Goal: Information Seeking & Learning: Learn about a topic

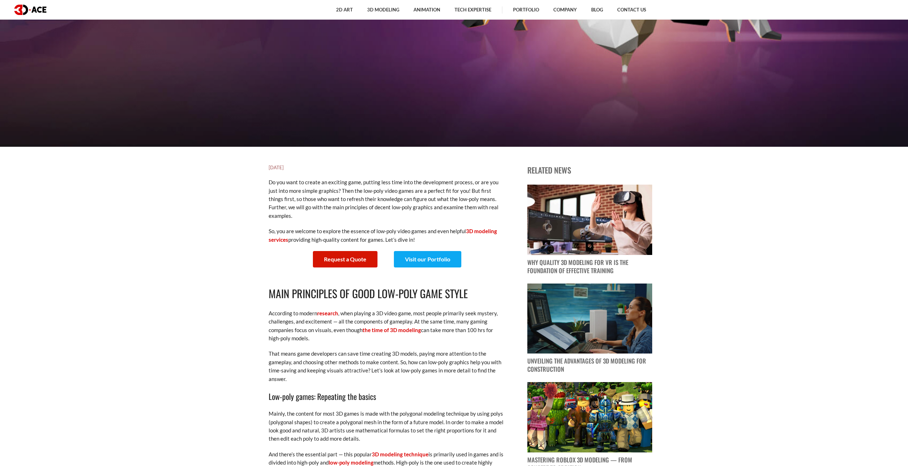
scroll to position [321, 0]
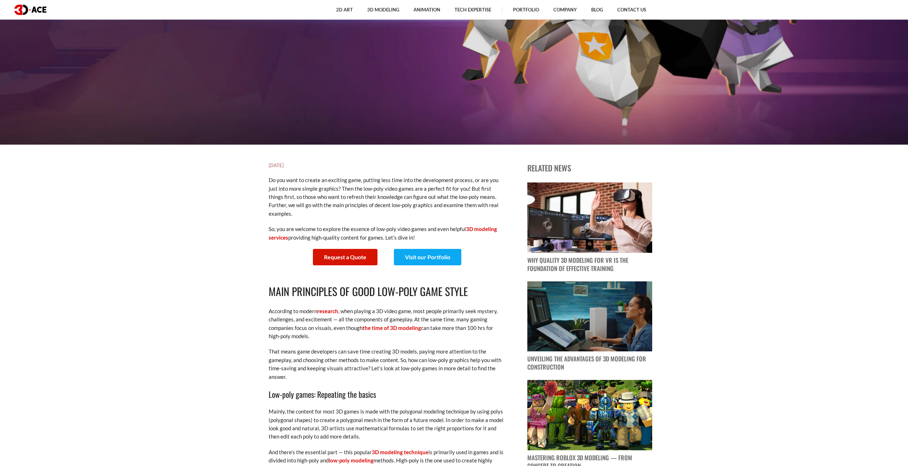
click at [400, 194] on p "Do you want to create an exciting game, putting less time into the development …" at bounding box center [387, 197] width 236 height 42
drag, startPoint x: 411, startPoint y: 191, endPoint x: 400, endPoint y: 187, distance: 11.2
click at [400, 187] on p "Do you want to create an exciting game, putting less time into the development …" at bounding box center [387, 197] width 236 height 42
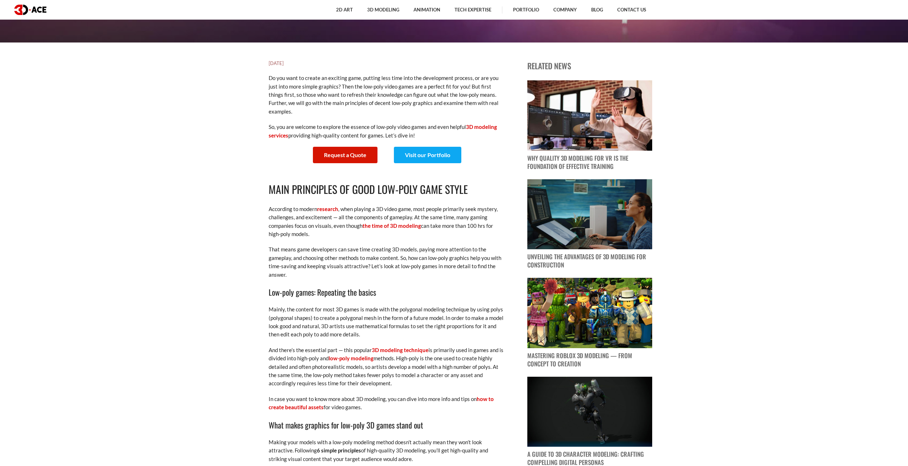
scroll to position [464, 0]
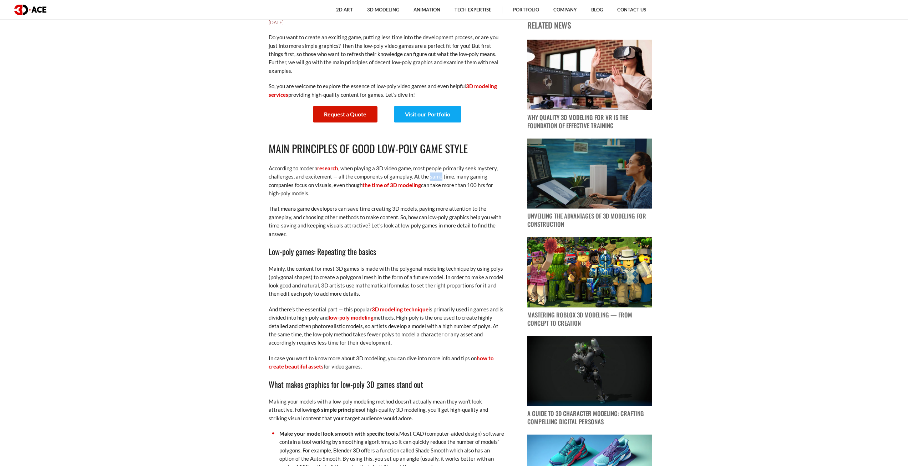
click at [430, 174] on p "According to modern research , when playing a 3D video game, most people primar…" at bounding box center [387, 181] width 236 height 34
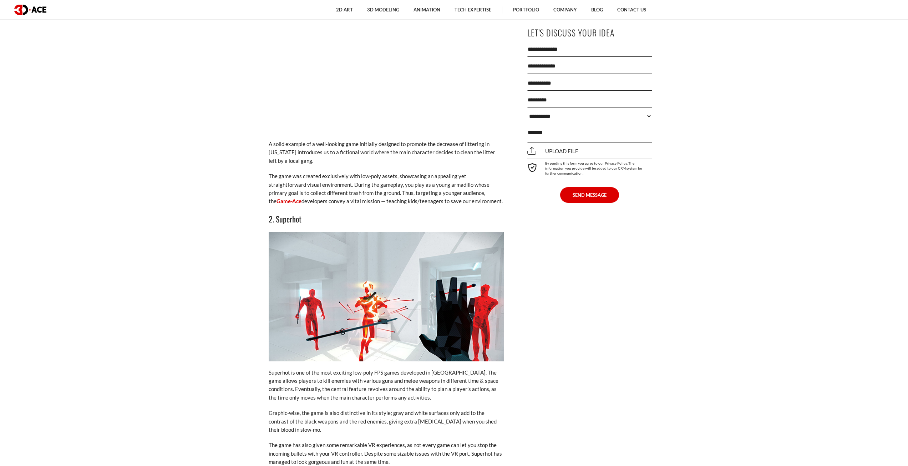
scroll to position [1249, 0]
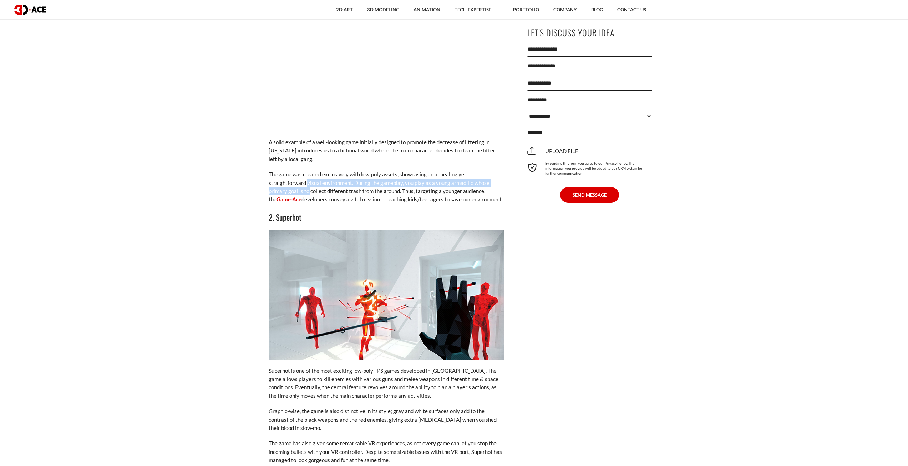
drag, startPoint x: 143, startPoint y: 217, endPoint x: 143, endPoint y: 188, distance: 28.9
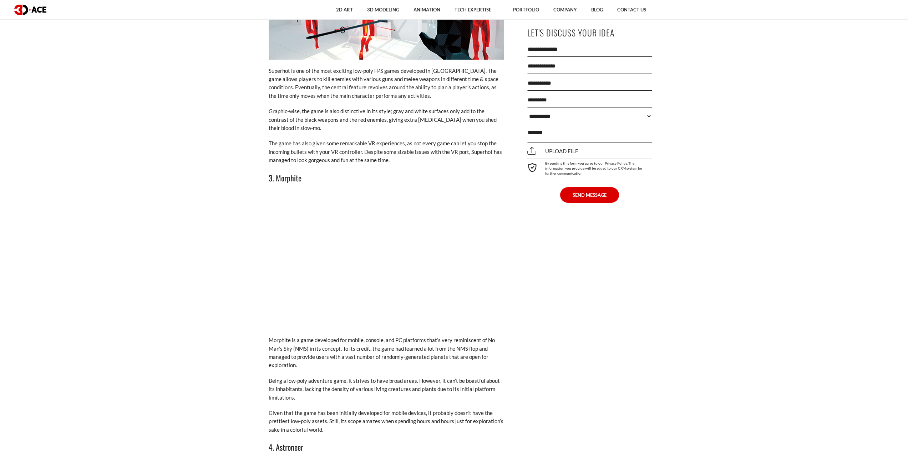
scroll to position [1571, 0]
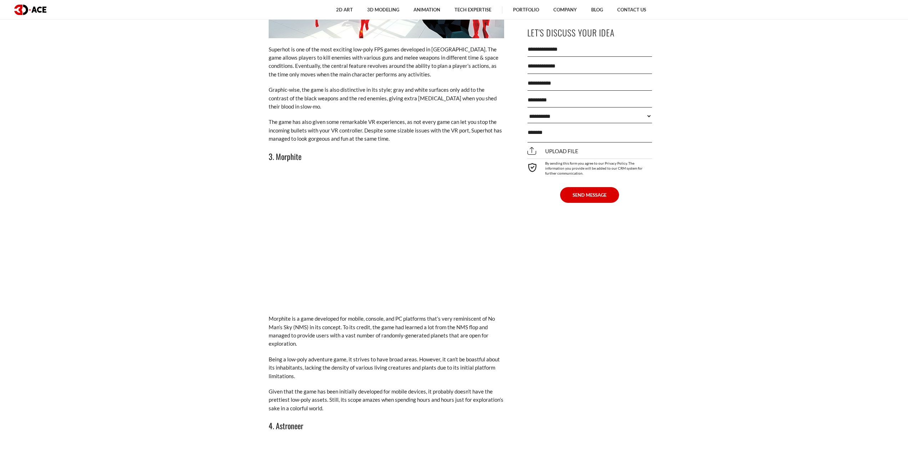
click at [354, 118] on p "The game has also given some remarkable VR experiences, as not every game can l…" at bounding box center [387, 130] width 236 height 25
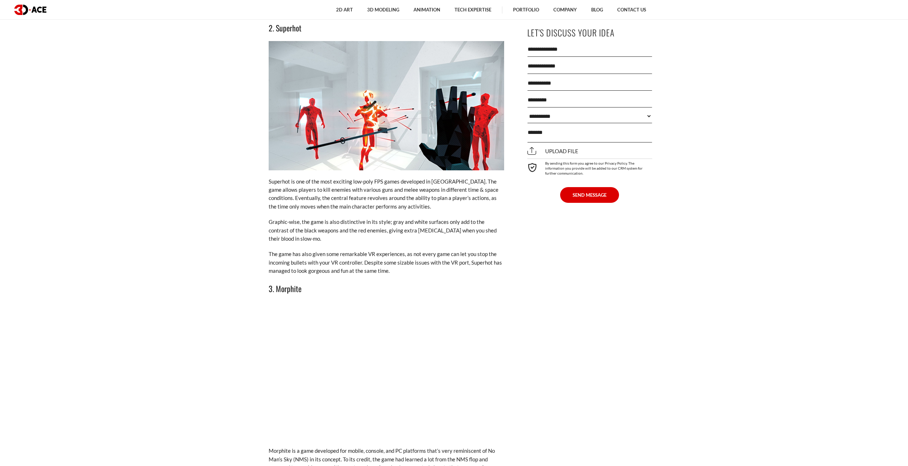
scroll to position [1428, 0]
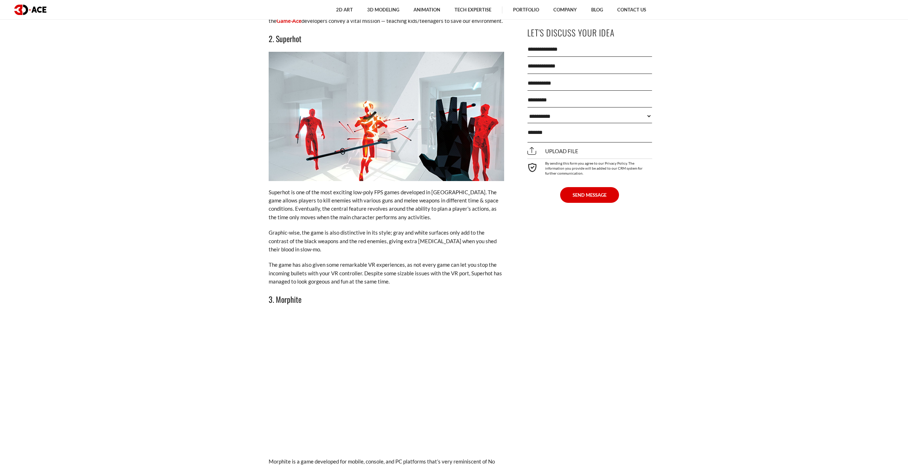
click at [308, 204] on p "Superhot is one of the most exciting low-poly FPS games developed in [GEOGRAPHI…" at bounding box center [387, 205] width 236 height 34
click at [312, 235] on p "Graphic-wise, the game is also distinctive in its style; gray and white surface…" at bounding box center [387, 240] width 236 height 25
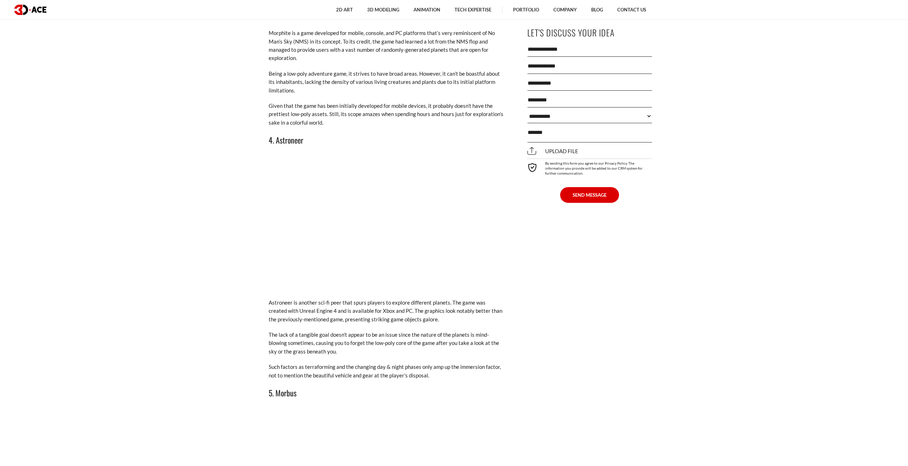
click at [205, 225] on section "[DATE] Do you want to create an exciting game, putting less time into the devel…" at bounding box center [454, 334] width 908 height 3448
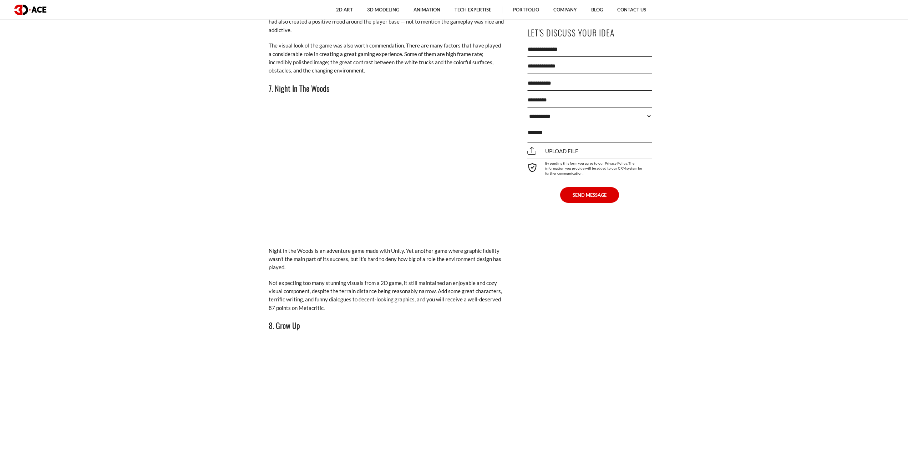
scroll to position [2713, 0]
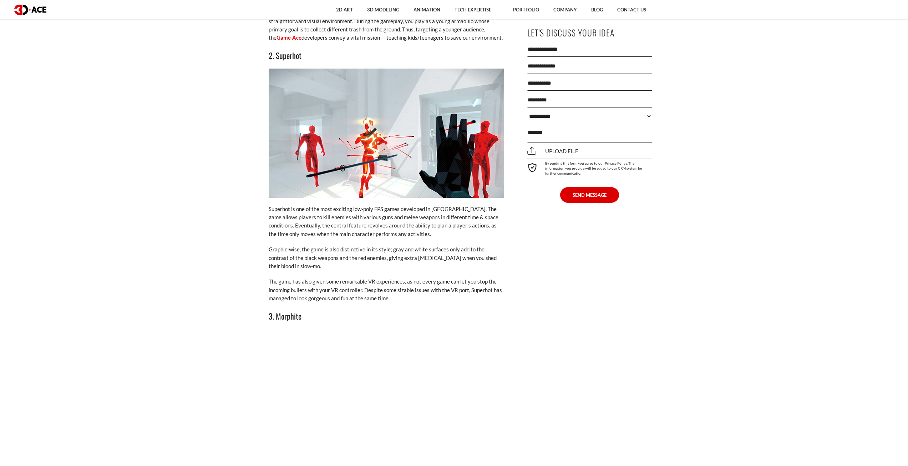
scroll to position [79, 0]
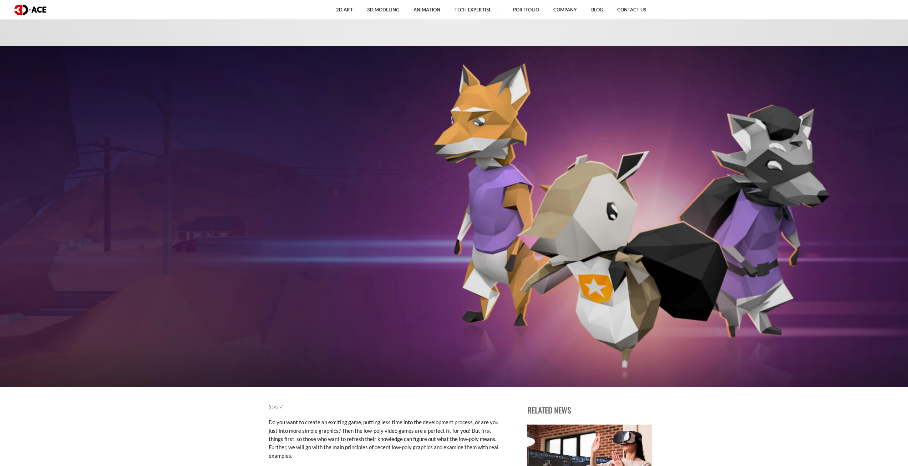
drag, startPoint x: 205, startPoint y: 225, endPoint x: 233, endPoint y: 16, distance: 210.8
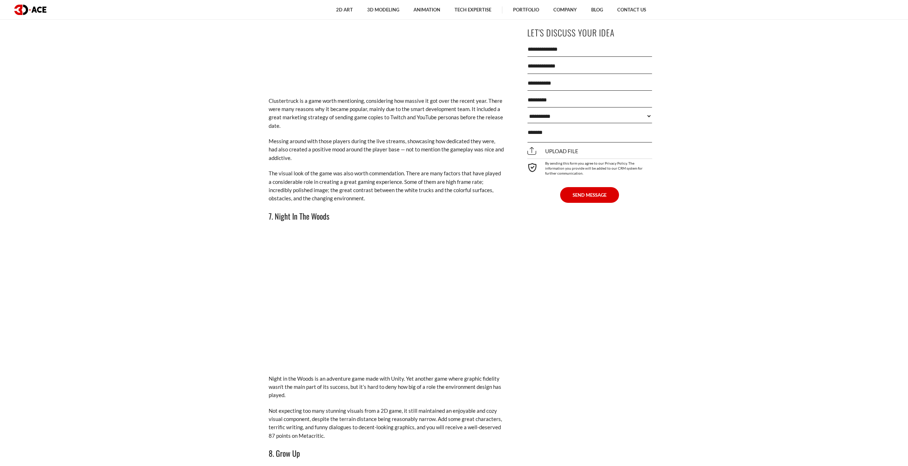
drag, startPoint x: 188, startPoint y: 193, endPoint x: 143, endPoint y: 427, distance: 238.4
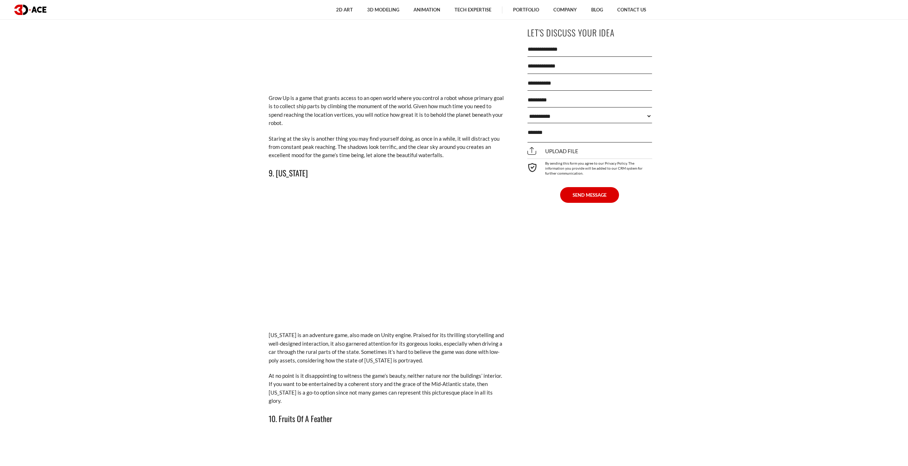
scroll to position [3198, 0]
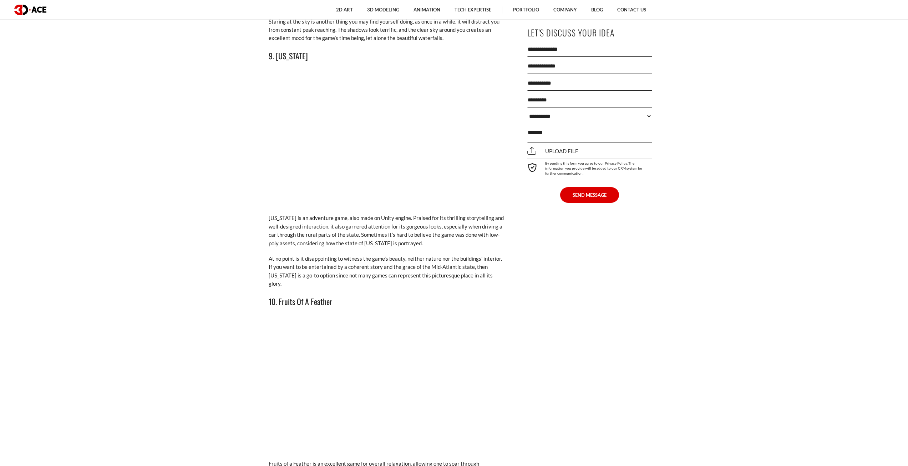
click at [357, 222] on p "[US_STATE] is an adventure game, also made on Unity engine. Praised for its thr…" at bounding box center [387, 231] width 236 height 34
click at [317, 224] on p "[US_STATE] is an adventure game, also made on Unity engine. Praised for its thr…" at bounding box center [387, 231] width 236 height 34
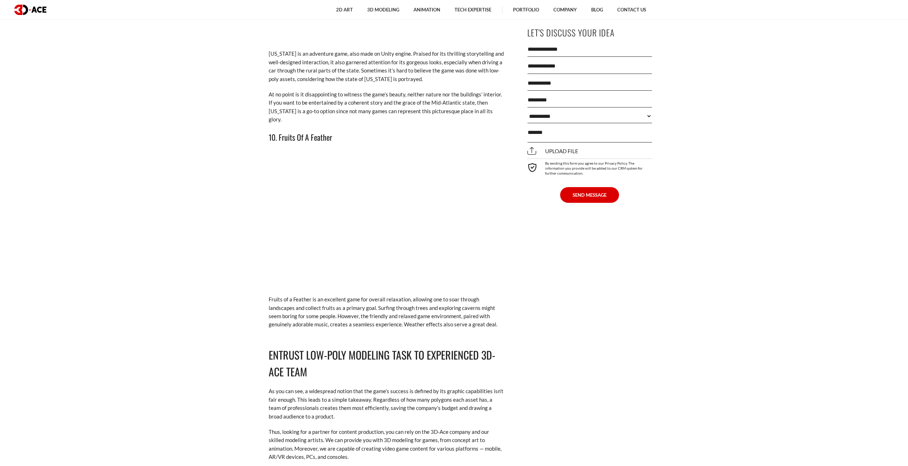
scroll to position [3376, 0]
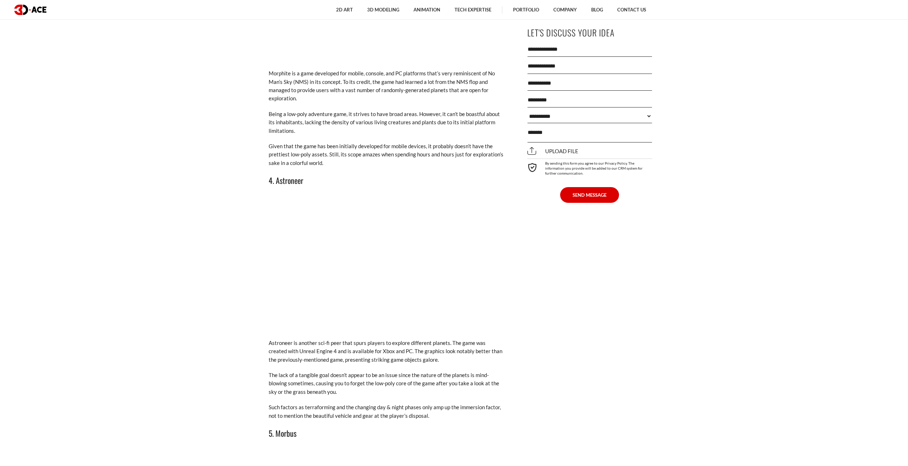
drag, startPoint x: 222, startPoint y: 311, endPoint x: 244, endPoint y: 120, distance: 192.9
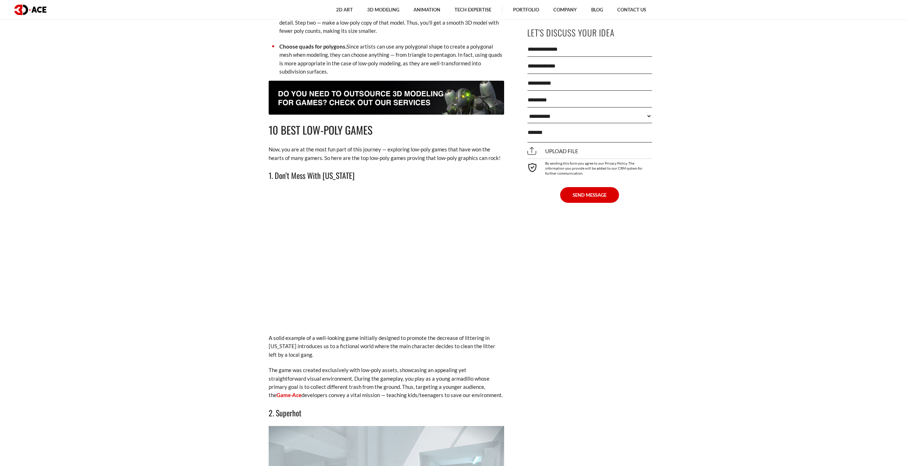
drag, startPoint x: 198, startPoint y: 211, endPoint x: 188, endPoint y: 180, distance: 33.0
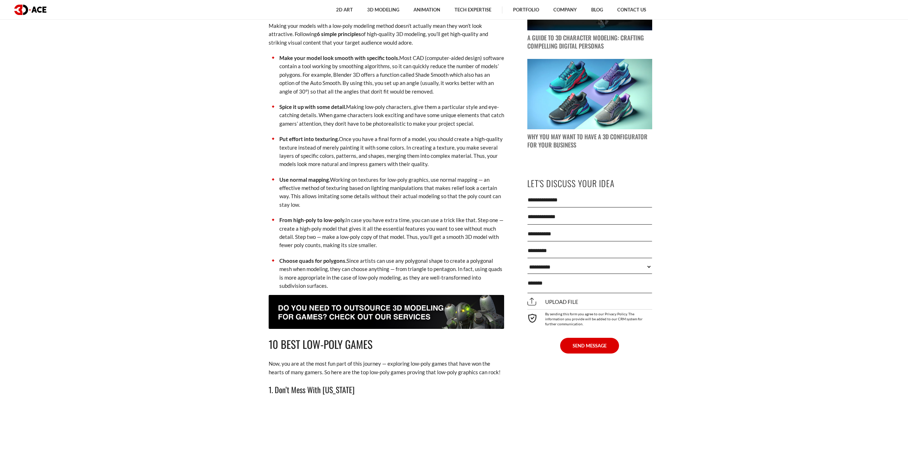
click at [382, 165] on p "Put effort into texturing. Once you have a final form of a model, you should cr…" at bounding box center [391, 152] width 225 height 34
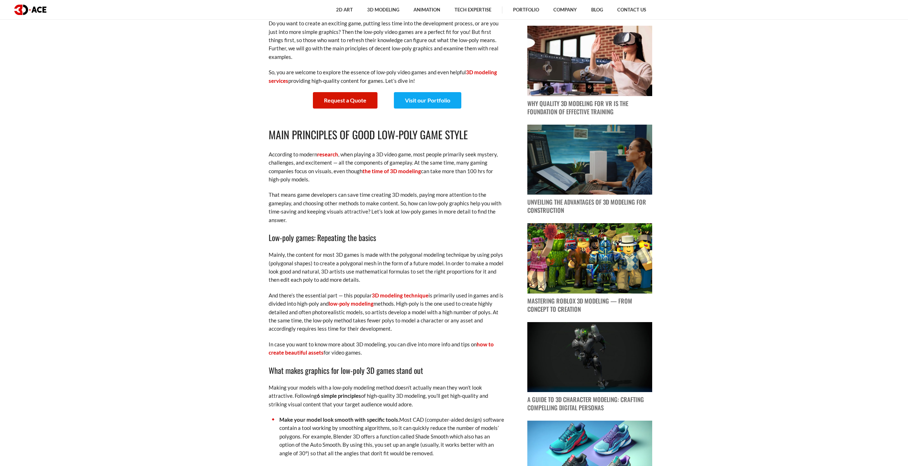
scroll to position [0, 0]
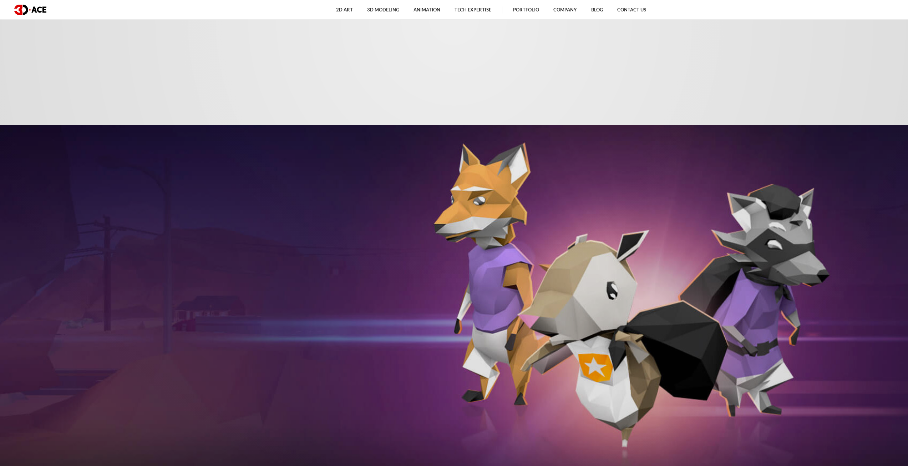
drag, startPoint x: 192, startPoint y: 302, endPoint x: 259, endPoint y: 103, distance: 209.4
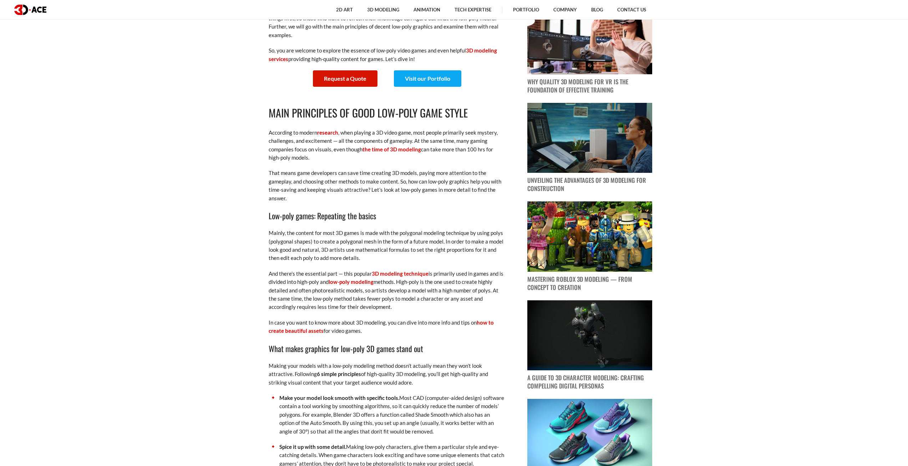
scroll to position [678, 0]
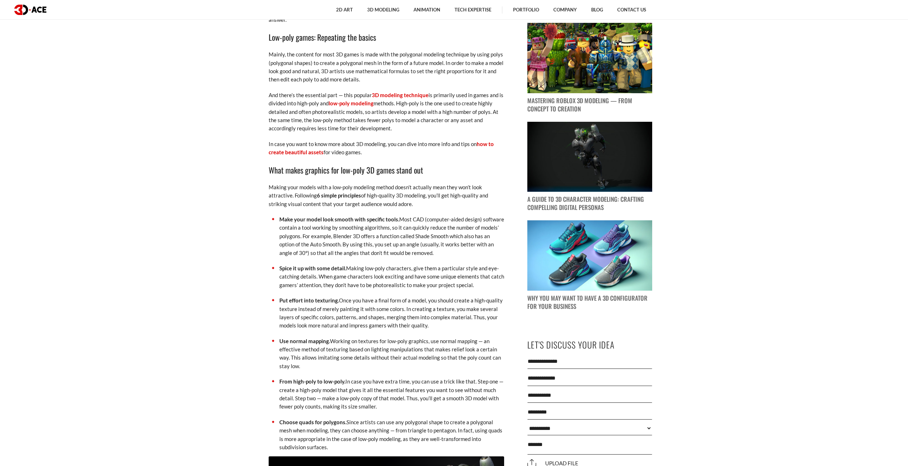
click at [361, 127] on p "And there’s the essential part — this popular 3D modeling technique is primaril…" at bounding box center [387, 112] width 236 height 42
drag, startPoint x: 361, startPoint y: 127, endPoint x: 339, endPoint y: 125, distance: 21.9
click at [339, 125] on p "And there’s the essential part — this popular 3D modeling technique is primaril…" at bounding box center [387, 112] width 236 height 42
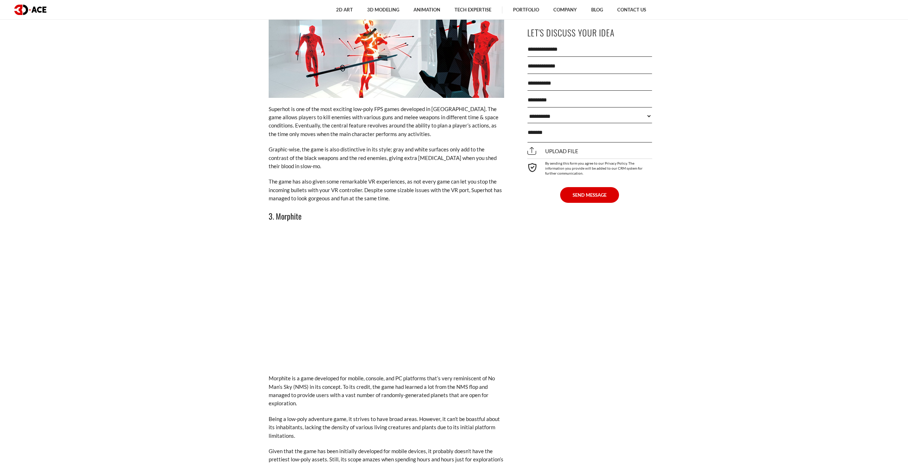
scroll to position [1535, 0]
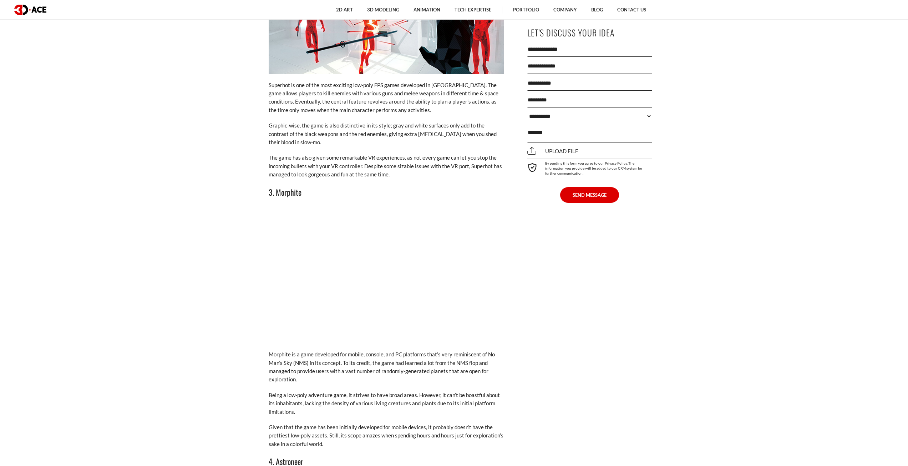
drag, startPoint x: 196, startPoint y: 215, endPoint x: 182, endPoint y: 165, distance: 51.5
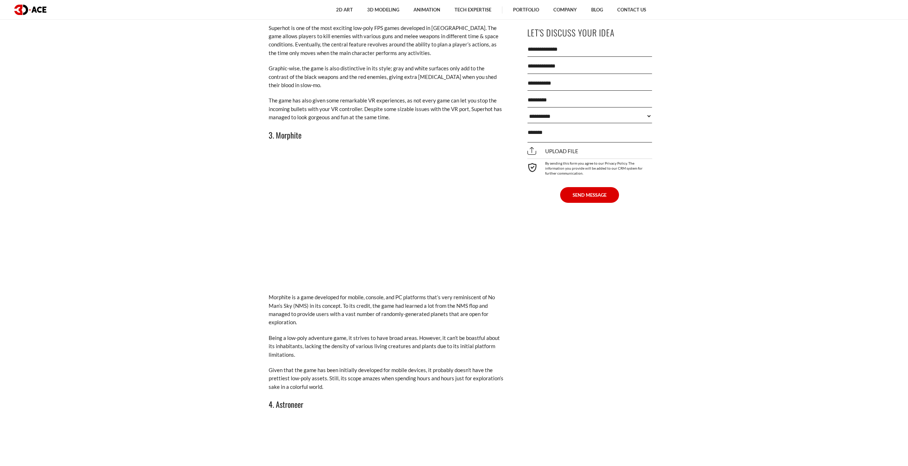
scroll to position [1606, 0]
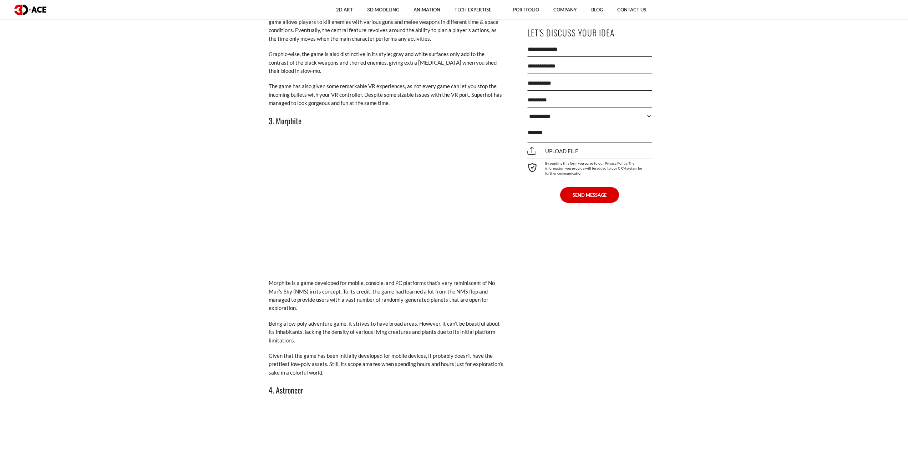
drag, startPoint x: 353, startPoint y: 277, endPoint x: 343, endPoint y: 277, distance: 10.0
click at [343, 279] on p "Morphite is a game developed for mobile, console, and PC platforms that’s very …" at bounding box center [387, 296] width 236 height 34
drag, startPoint x: 190, startPoint y: 214, endPoint x: 178, endPoint y: 194, distance: 23.0
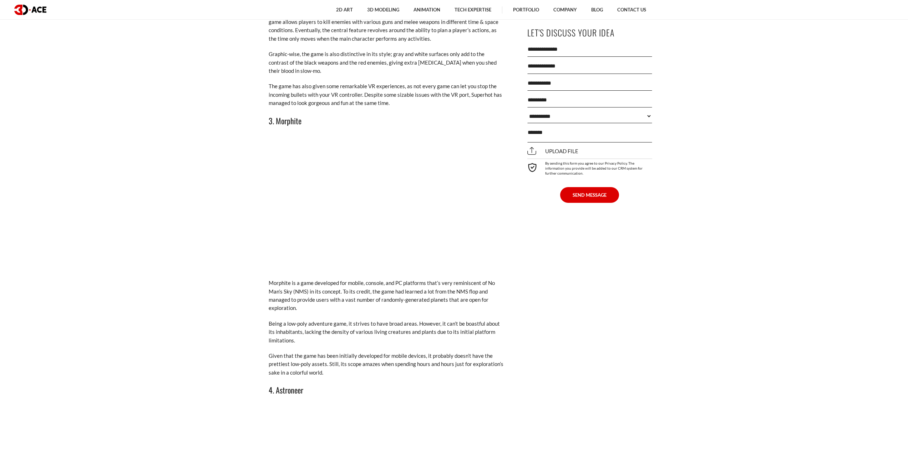
drag, startPoint x: 182, startPoint y: 202, endPoint x: 176, endPoint y: 183, distance: 19.0
click at [293, 115] on h3 "3. Morphite" at bounding box center [387, 121] width 236 height 12
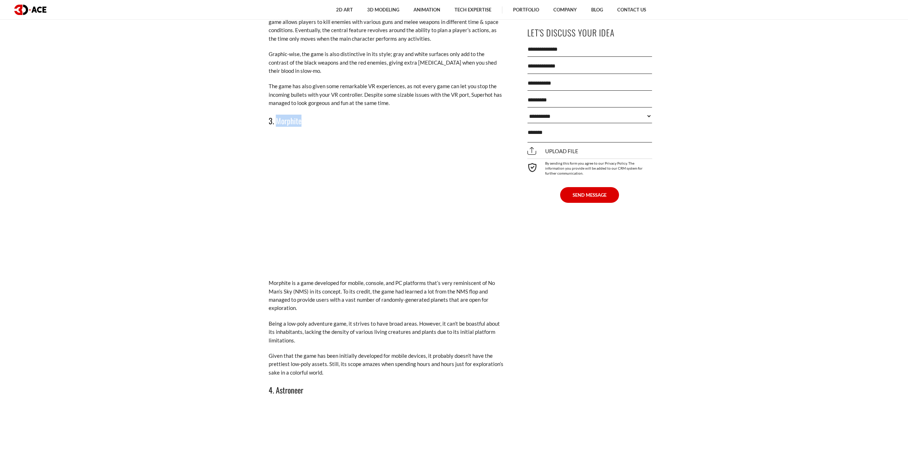
copy h3 "Morphite"
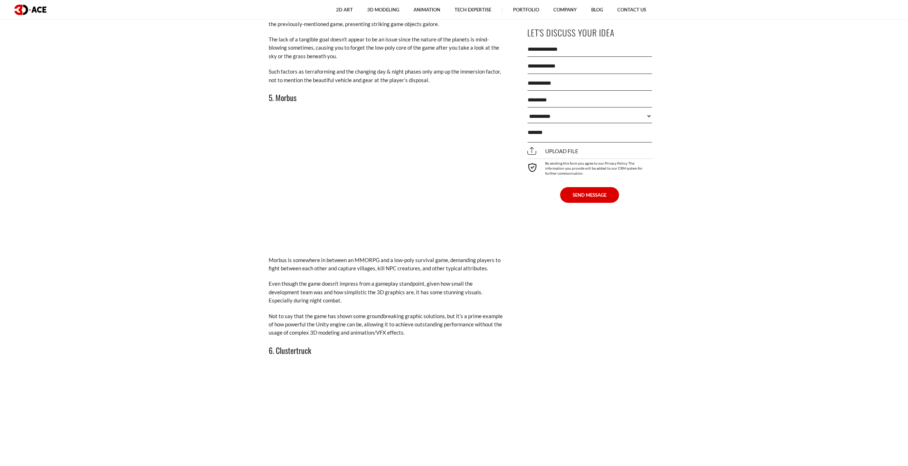
scroll to position [2177, 0]
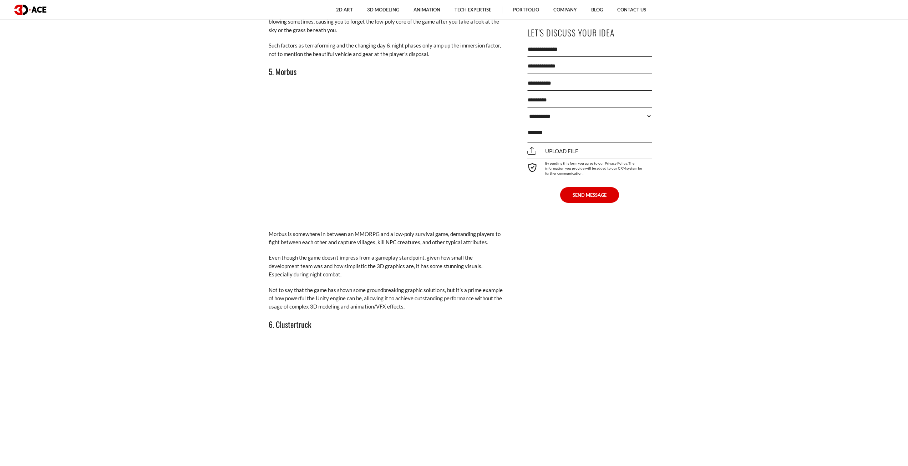
drag, startPoint x: 219, startPoint y: 192, endPoint x: 192, endPoint y: 160, distance: 42.0
click at [192, 160] on section "[DATE] Do you want to create an exciting game, putting less time into the devel…" at bounding box center [454, 12] width 908 height 3448
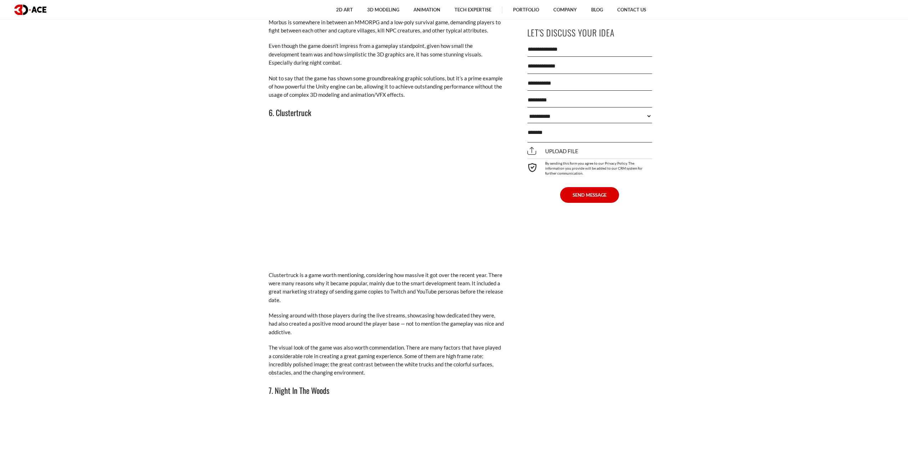
scroll to position [2392, 0]
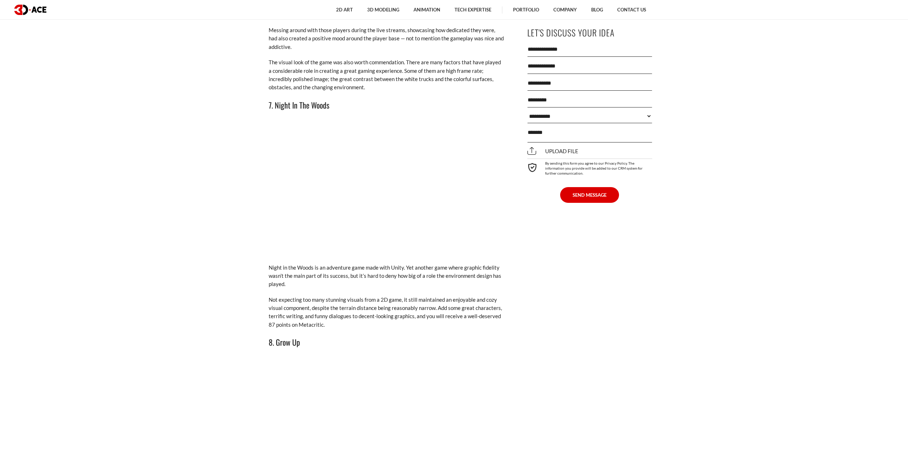
scroll to position [2677, 0]
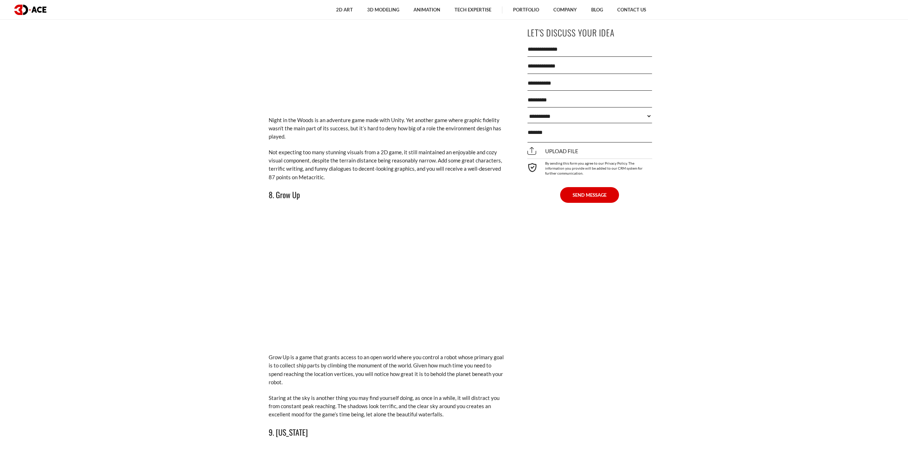
scroll to position [2856, 0]
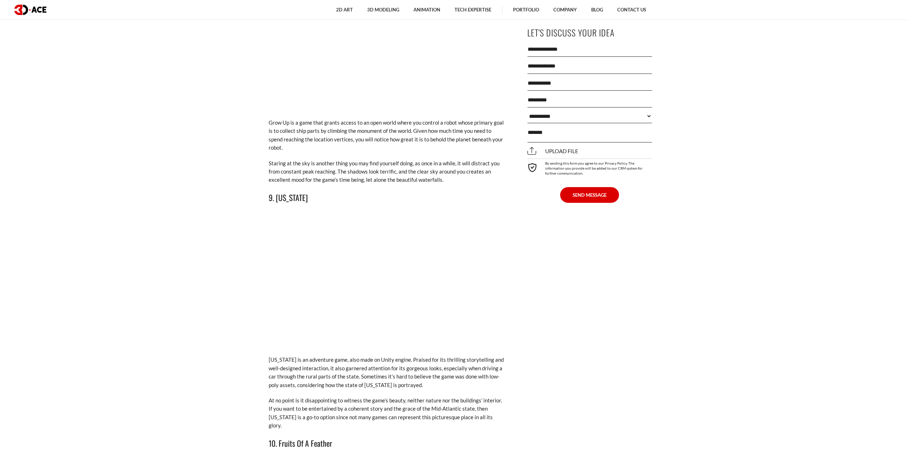
scroll to position [3177, 0]
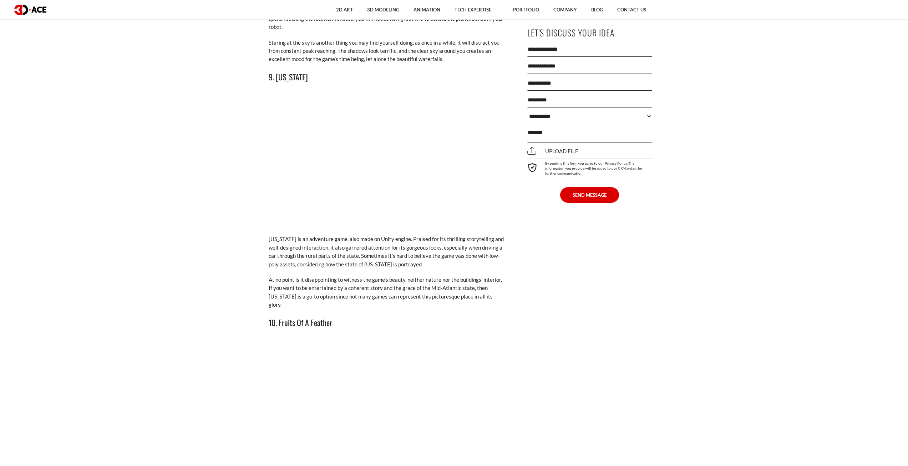
click at [345, 237] on p "[US_STATE] is an adventure game, also made on Unity engine. Praised for its thr…" at bounding box center [387, 252] width 236 height 34
click at [330, 241] on p "[US_STATE] is an adventure game, also made on Unity engine. Praised for its thr…" at bounding box center [387, 252] width 236 height 34
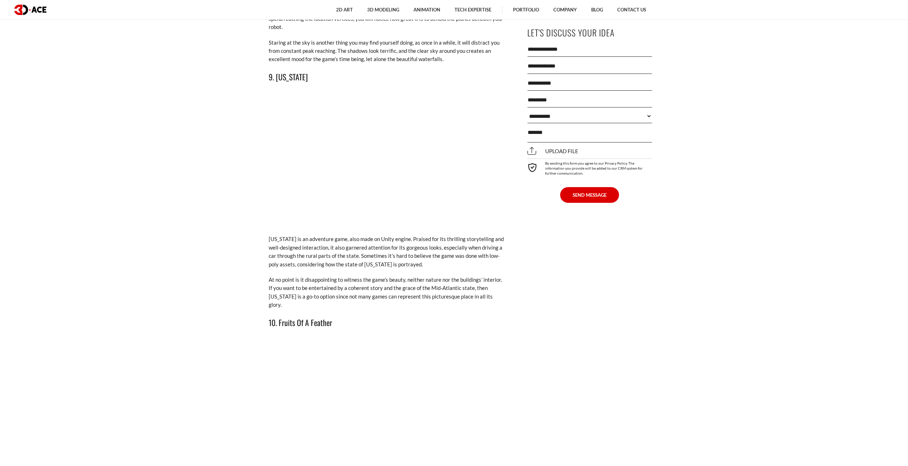
click at [400, 235] on p "[US_STATE] is an adventure game, also made on Unity engine. Praised for its thr…" at bounding box center [387, 252] width 236 height 34
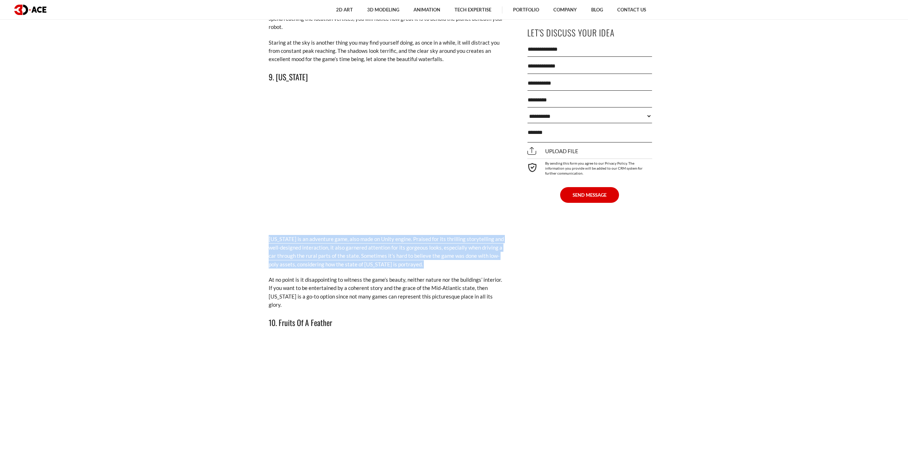
click at [400, 235] on p "[US_STATE] is an adventure game, also made on Unity engine. Praised for its thr…" at bounding box center [387, 252] width 236 height 34
click at [405, 245] on p "[US_STATE] is an adventure game, also made on Unity engine. Praised for its thr…" at bounding box center [387, 252] width 236 height 34
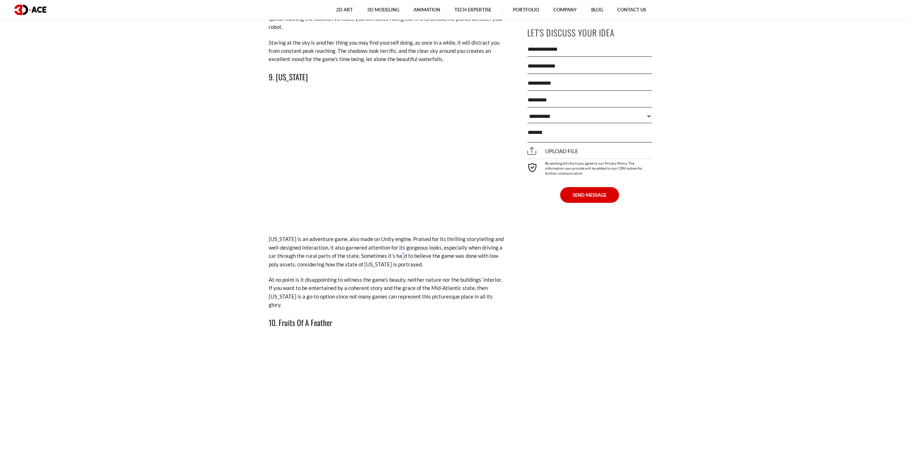
click at [405, 245] on p "[US_STATE] is an adventure game, also made on Unity engine. Praised for its thr…" at bounding box center [387, 252] width 236 height 34
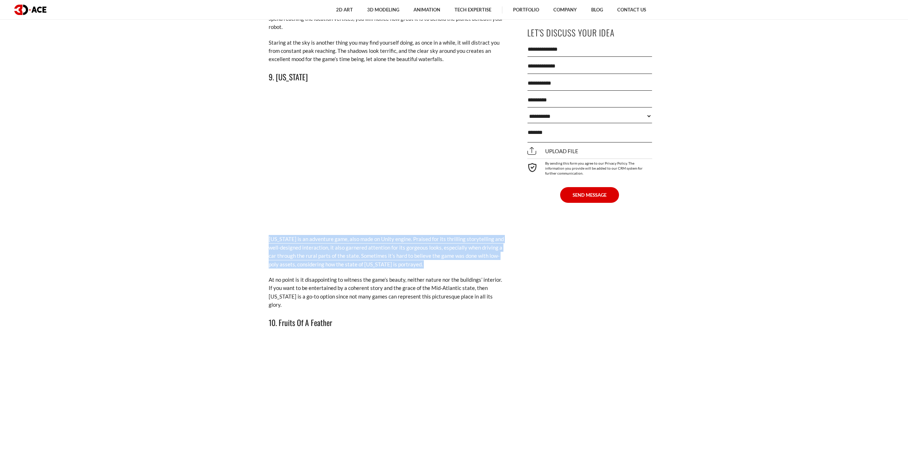
click at [405, 245] on p "[US_STATE] is an adventure game, also made on Unity engine. Praised for its thr…" at bounding box center [387, 252] width 236 height 34
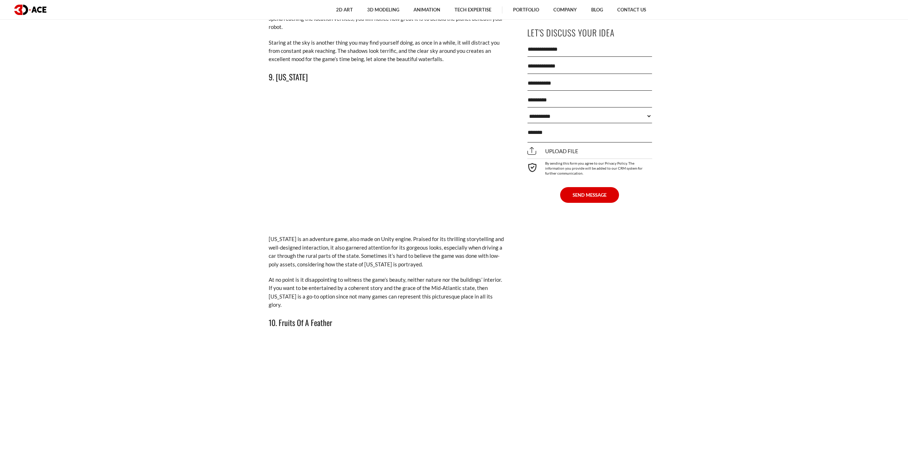
click at [419, 276] on p "At no point is it disappointing to witness the game’s beauty, neither nature no…" at bounding box center [387, 293] width 236 height 34
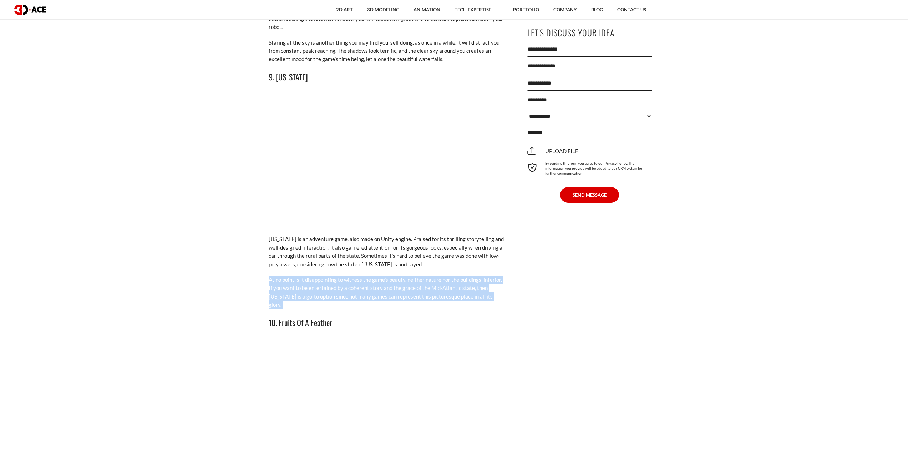
click at [419, 276] on p "At no point is it disappointing to witness the game’s beauty, neither nature no…" at bounding box center [387, 293] width 236 height 34
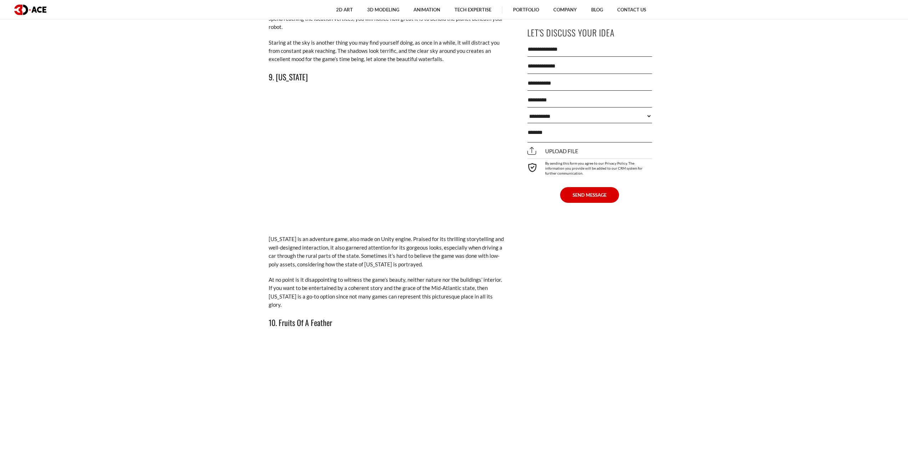
click at [384, 241] on p "[US_STATE] is an adventure game, also made on Unity engine. Praised for its thr…" at bounding box center [387, 252] width 236 height 34
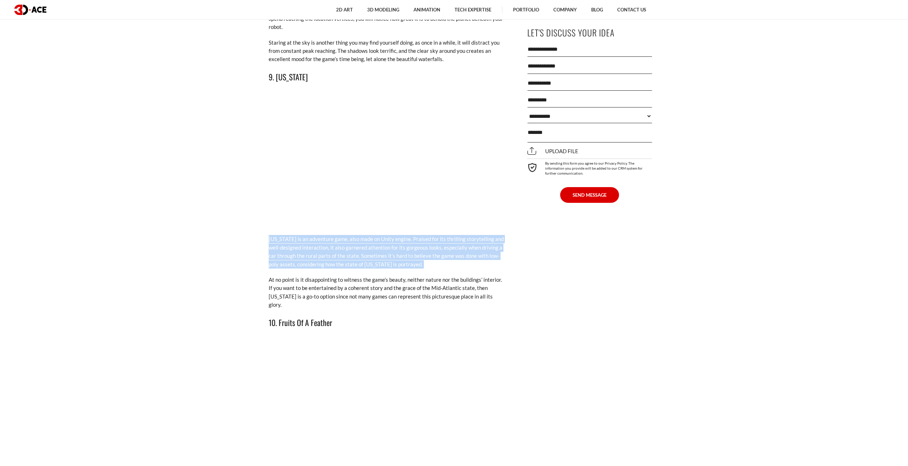
click at [384, 241] on p "[US_STATE] is an adventure game, also made on Unity engine. Praised for its thr…" at bounding box center [387, 252] width 236 height 34
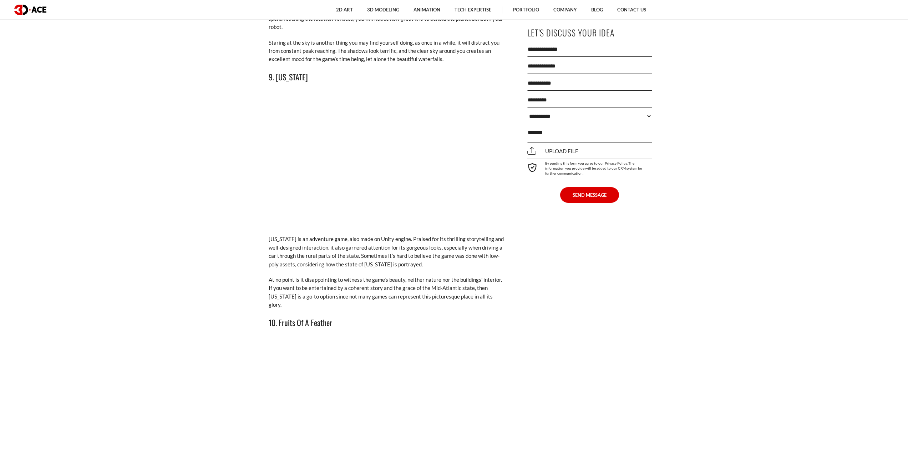
click at [406, 277] on p "At no point is it disappointing to witness the game’s beauty, neither nature no…" at bounding box center [387, 293] width 236 height 34
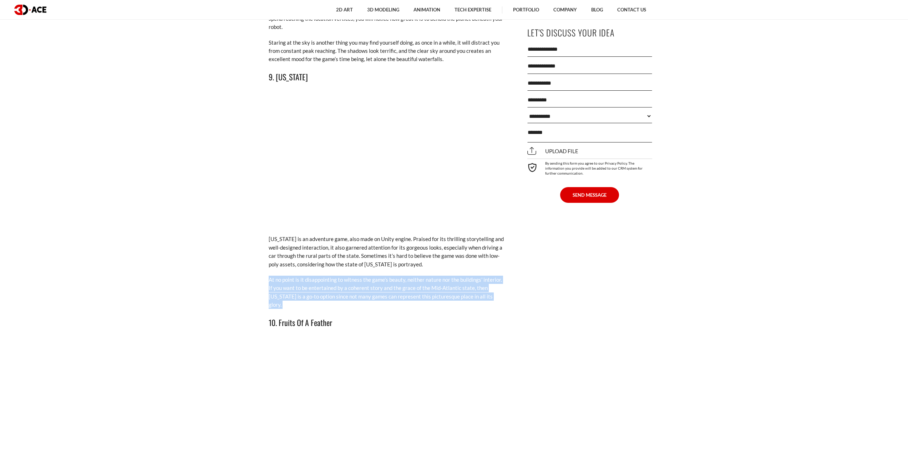
click at [406, 277] on p "At no point is it disappointing to witness the game’s beauty, neither nature no…" at bounding box center [387, 293] width 236 height 34
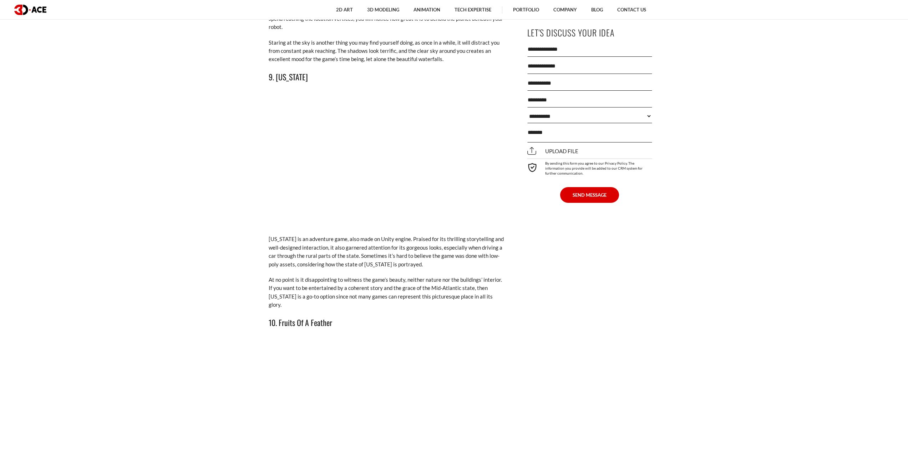
click at [380, 242] on p "[US_STATE] is an adventure game, also made on Unity engine. Praised for its thr…" at bounding box center [387, 252] width 236 height 34
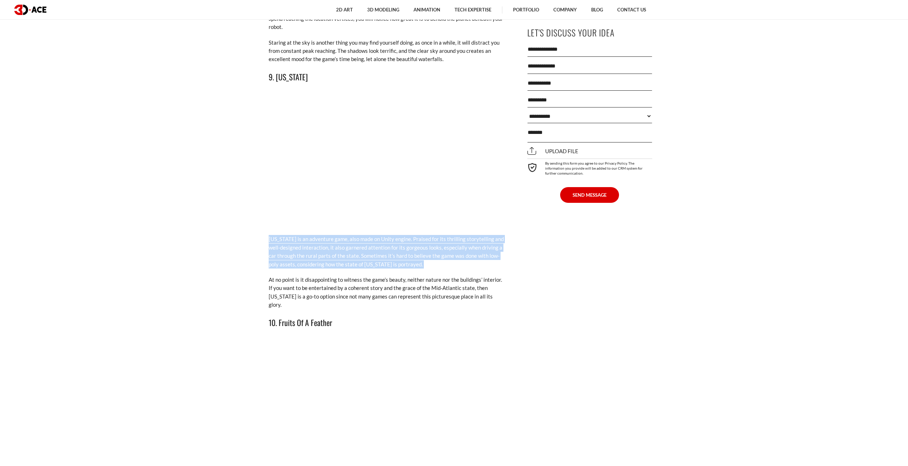
click at [380, 242] on p "[US_STATE] is an adventure game, also made on Unity engine. Praised for its thr…" at bounding box center [387, 252] width 236 height 34
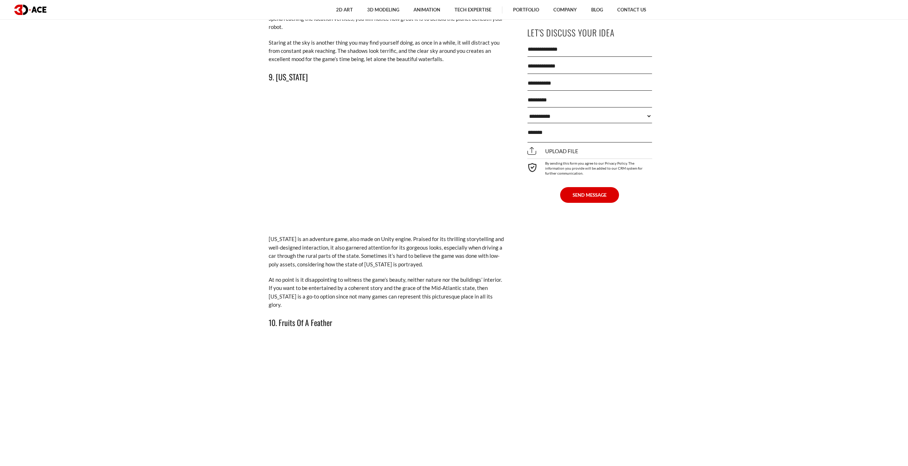
click at [389, 277] on p "At no point is it disappointing to witness the game’s beauty, neither nature no…" at bounding box center [387, 293] width 236 height 34
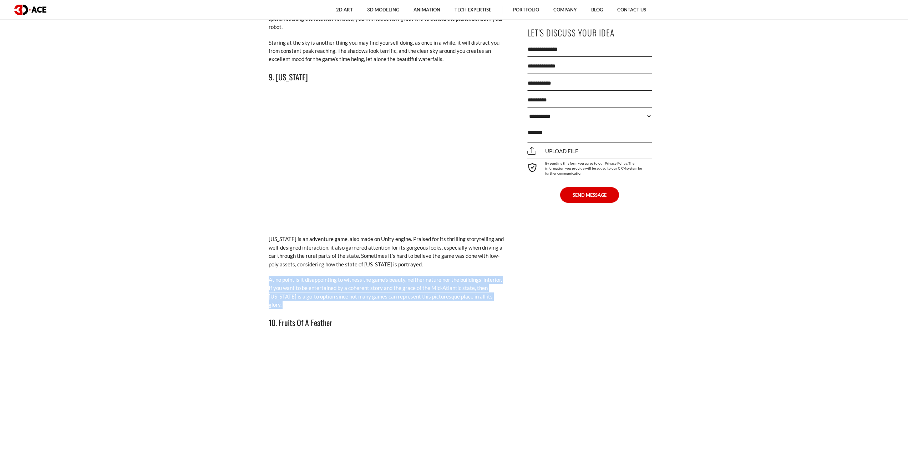
click at [389, 277] on p "At no point is it disappointing to witness the game’s beauty, neither nature no…" at bounding box center [387, 293] width 236 height 34
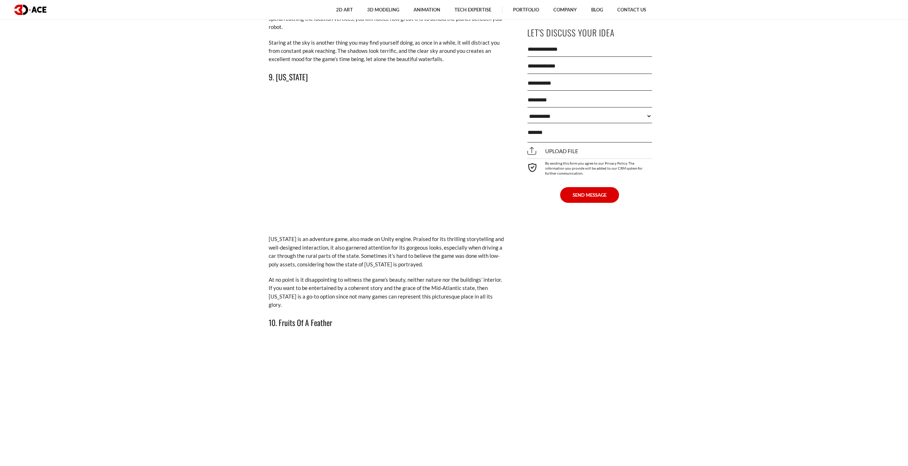
click at [369, 235] on p "[US_STATE] is an adventure game, also made on Unity engine. Praised for its thr…" at bounding box center [387, 252] width 236 height 34
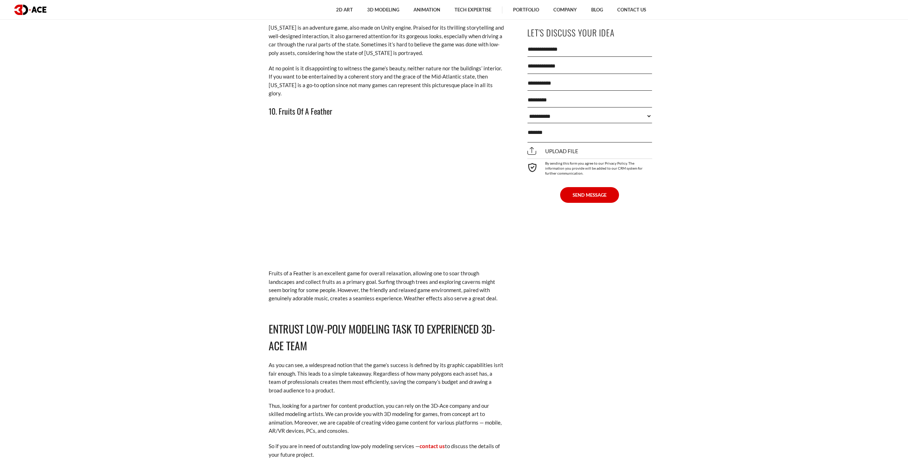
scroll to position [3391, 0]
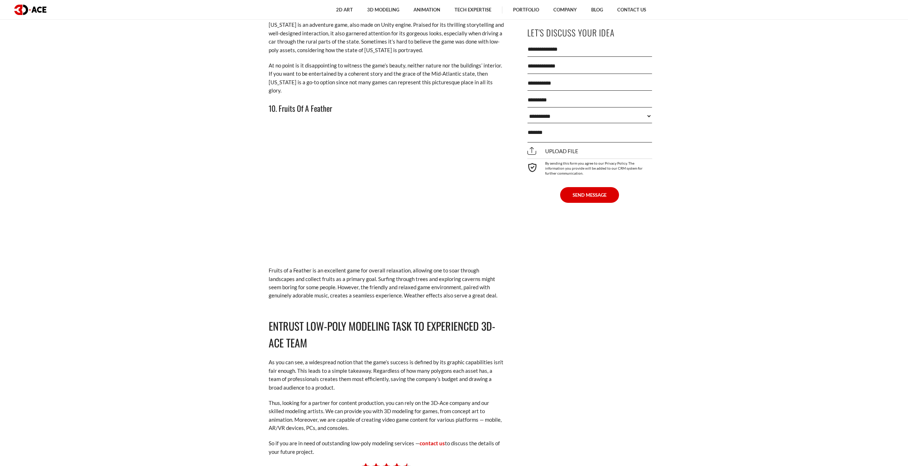
drag, startPoint x: 173, startPoint y: 201, endPoint x: 157, endPoint y: 150, distance: 52.8
drag, startPoint x: 90, startPoint y: 216, endPoint x: 106, endPoint y: 158, distance: 59.6
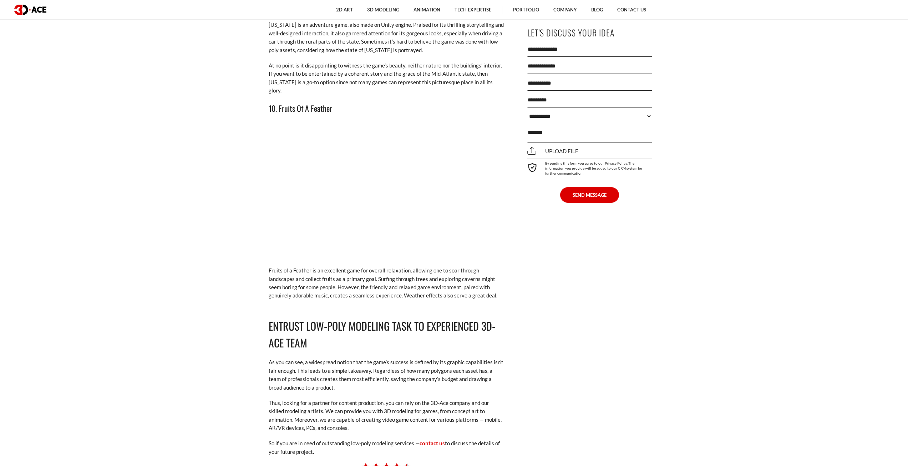
drag, startPoint x: 122, startPoint y: 153, endPoint x: 113, endPoint y: 120, distance: 34.6
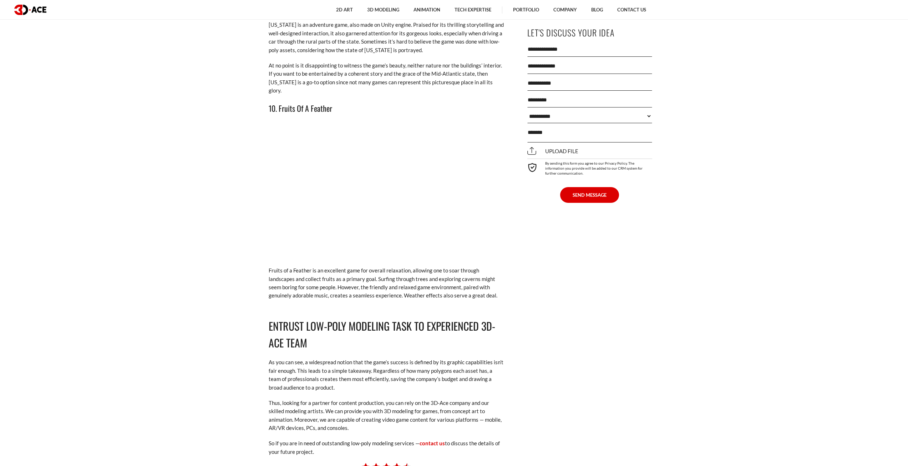
drag, startPoint x: 115, startPoint y: 136, endPoint x: 110, endPoint y: 124, distance: 13.9
click at [379, 270] on p "Fruits of a Feather is an excellent game for overall relaxation, allowing one t…" at bounding box center [387, 283] width 236 height 34
drag, startPoint x: 122, startPoint y: 253, endPoint x: 109, endPoint y: 234, distance: 23.5
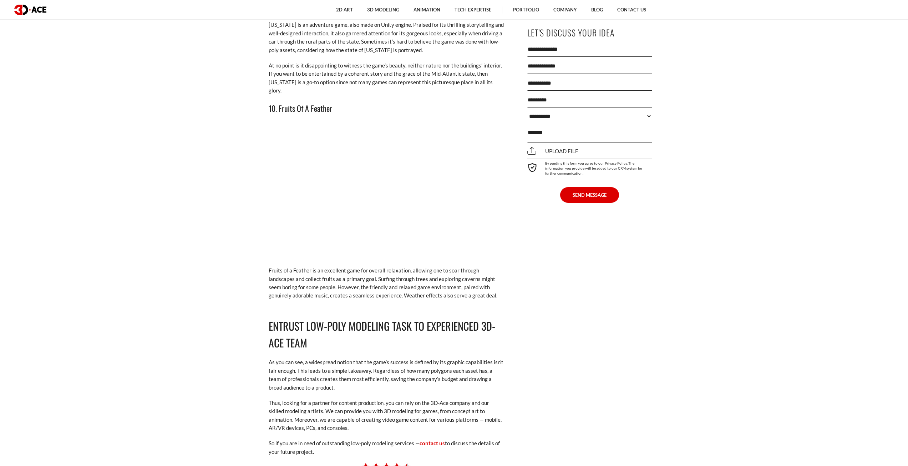
drag, startPoint x: 160, startPoint y: 235, endPoint x: 191, endPoint y: 219, distance: 35.1
drag, startPoint x: 370, startPoint y: 246, endPoint x: 158, endPoint y: 225, distance: 213.4
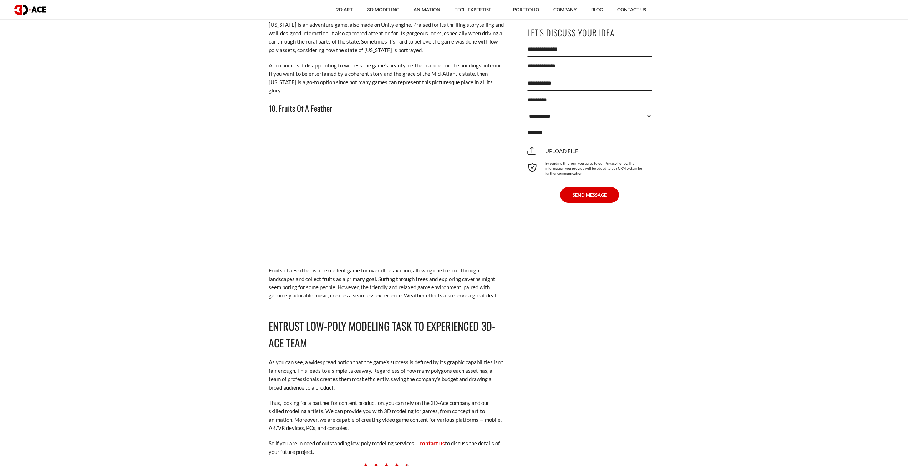
drag, startPoint x: 220, startPoint y: 234, endPoint x: 204, endPoint y: 216, distance: 24.5
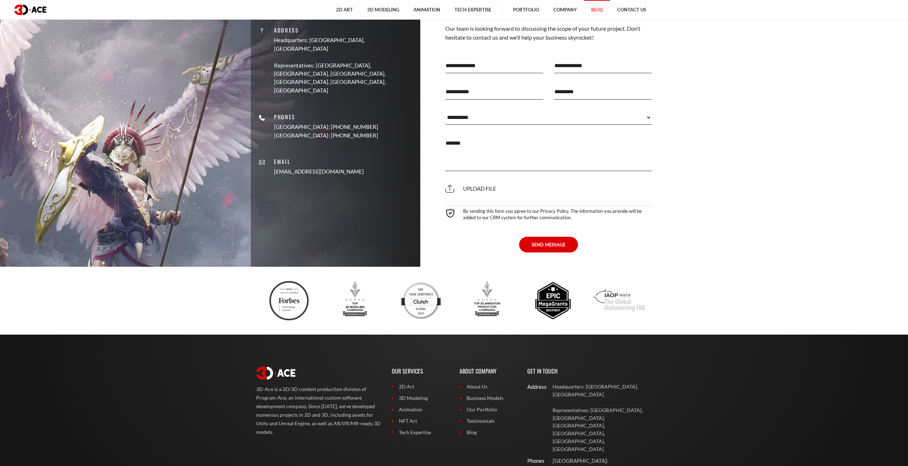
scroll to position [3962, 0]
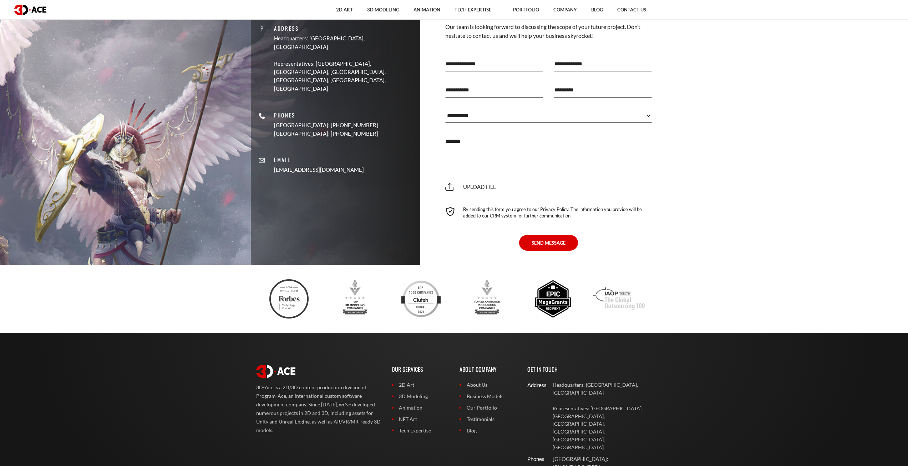
click at [734, 43] on section "Contact Details Address Headquarters: [GEOGRAPHIC_DATA], Cyprus Representatives…" at bounding box center [454, 119] width 908 height 292
drag, startPoint x: 711, startPoint y: 106, endPoint x: 716, endPoint y: 82, distance: 24.0
click at [716, 82] on section "Contact Details Address Headquarters: [GEOGRAPHIC_DATA], Cyprus Representatives…" at bounding box center [454, 119] width 908 height 292
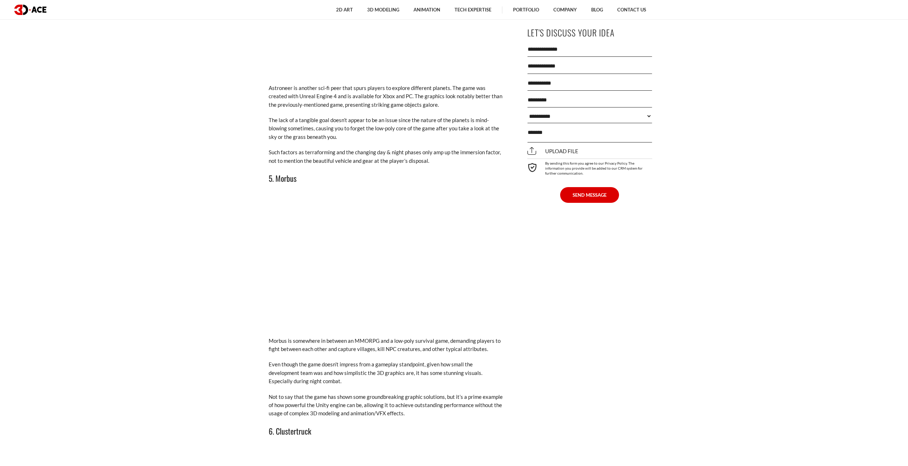
drag, startPoint x: 701, startPoint y: 114, endPoint x: 703, endPoint y: 27, distance: 86.4
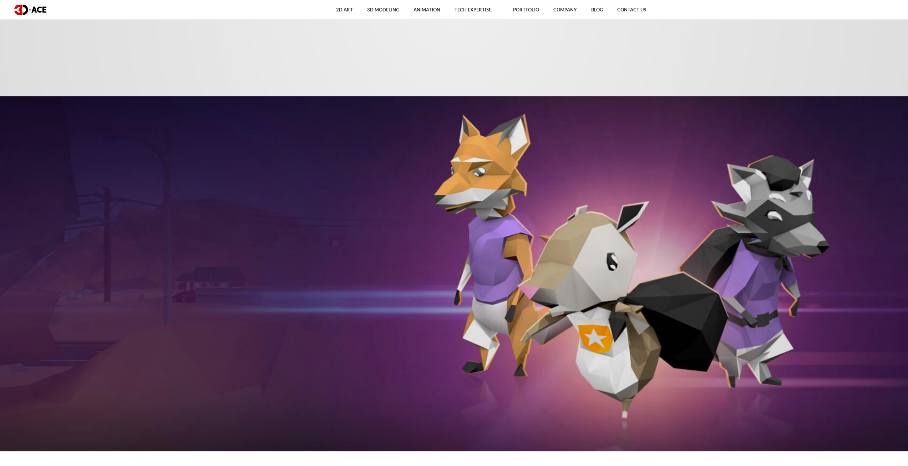
scroll to position [0, 0]
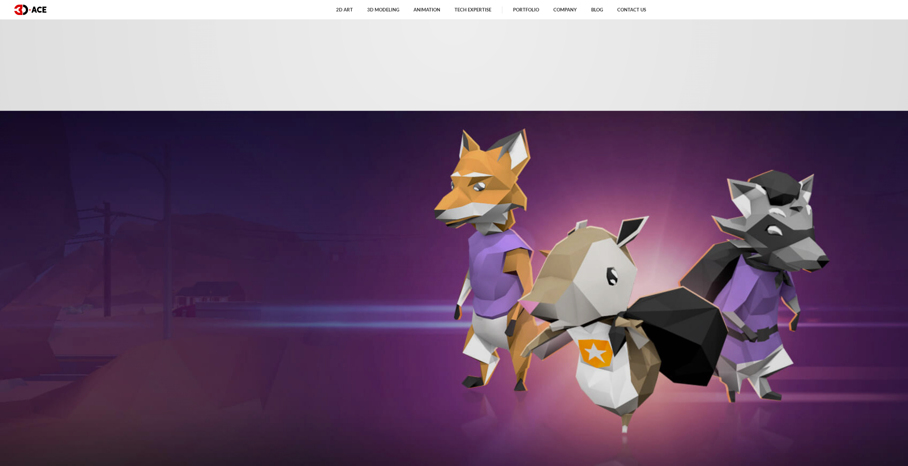
drag, startPoint x: 724, startPoint y: 156, endPoint x: 745, endPoint y: -23, distance: 180.3
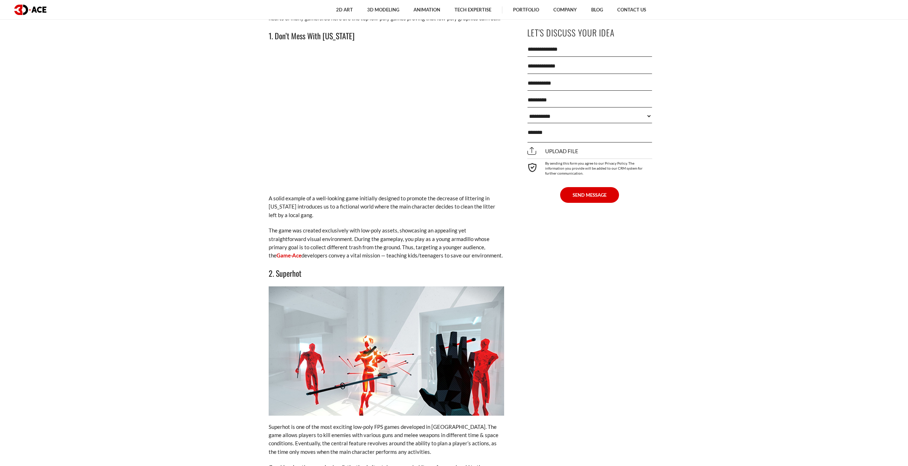
drag, startPoint x: 680, startPoint y: 139, endPoint x: 734, endPoint y: 314, distance: 183.1
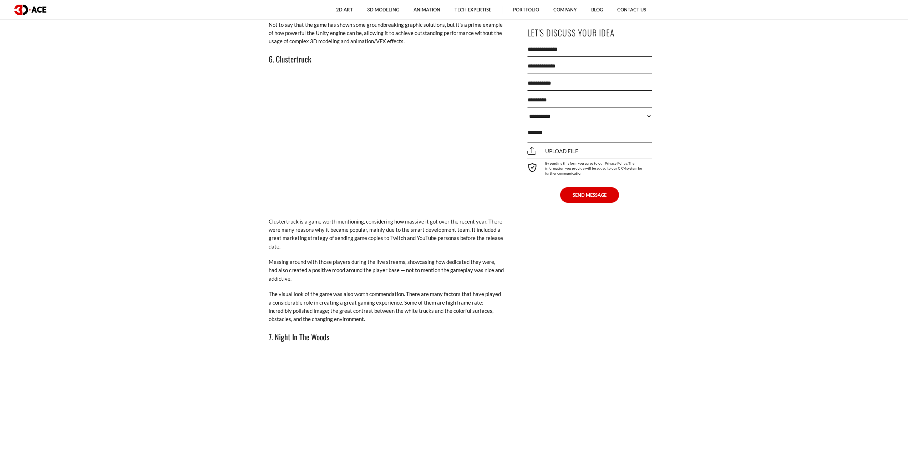
drag, startPoint x: 720, startPoint y: 169, endPoint x: 704, endPoint y: 309, distance: 141.5
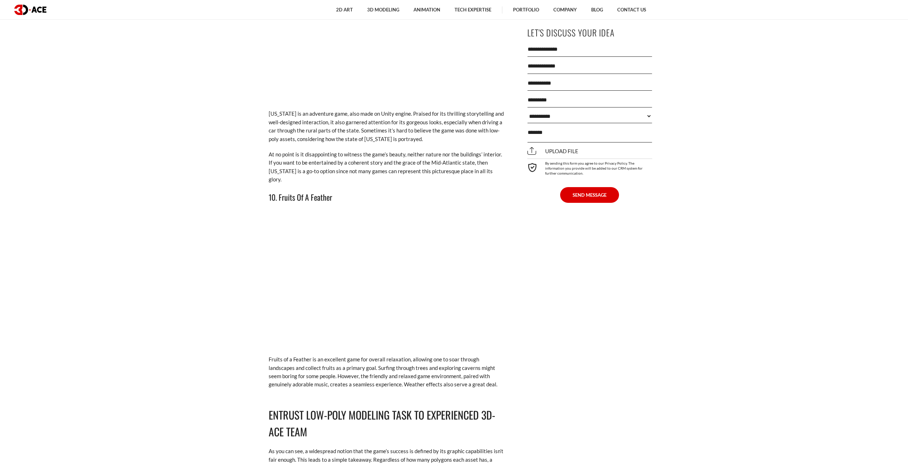
drag, startPoint x: 705, startPoint y: 221, endPoint x: 668, endPoint y: 332, distance: 117.5
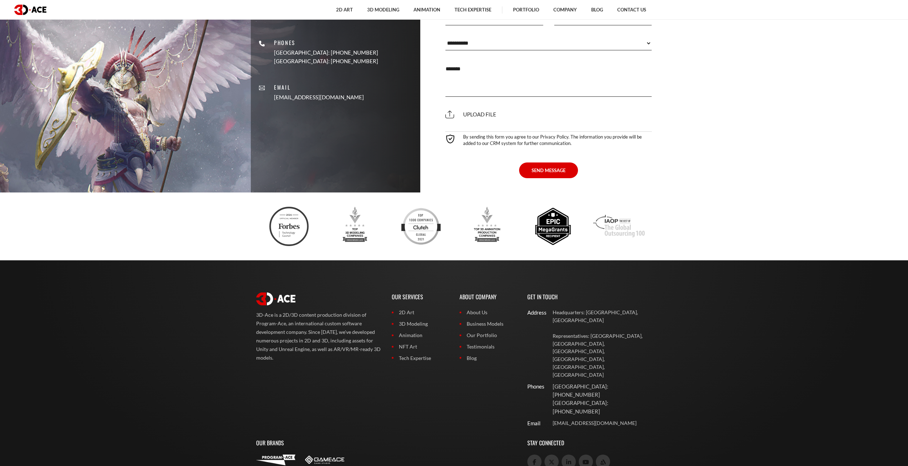
drag, startPoint x: 671, startPoint y: 306, endPoint x: 633, endPoint y: 392, distance: 93.5
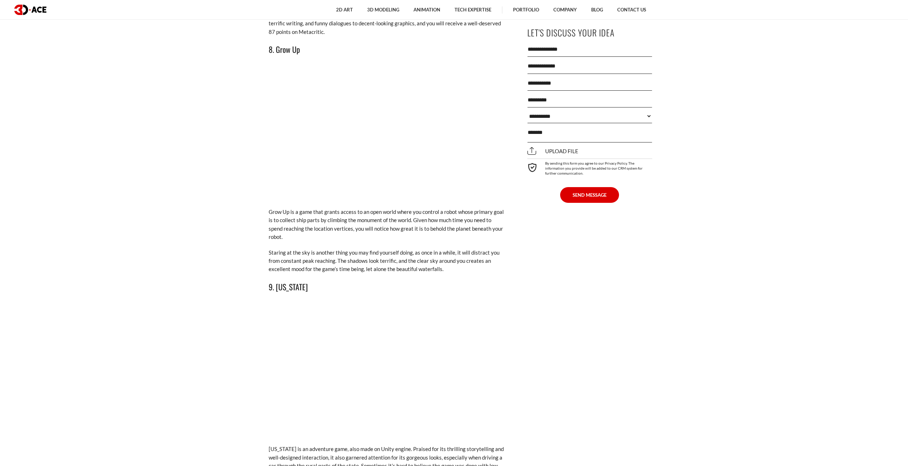
drag, startPoint x: 693, startPoint y: 131, endPoint x: 690, endPoint y: 7, distance: 124.2
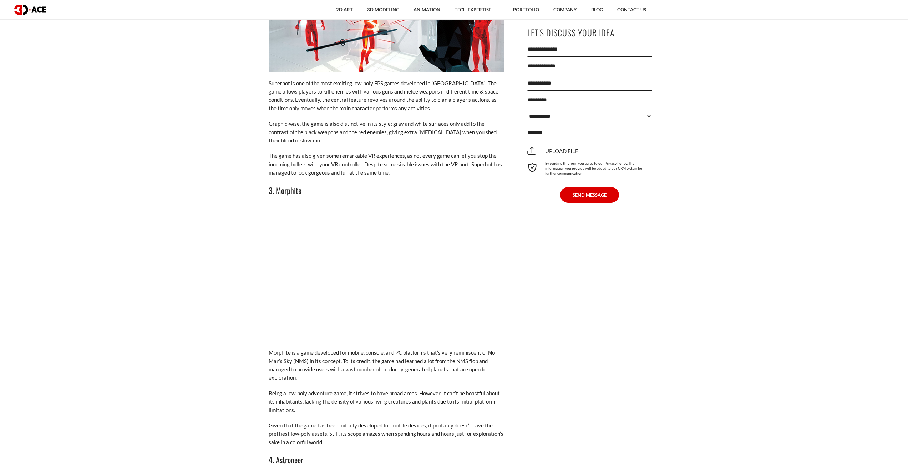
drag, startPoint x: 718, startPoint y: 163, endPoint x: 716, endPoint y: 32, distance: 131.7
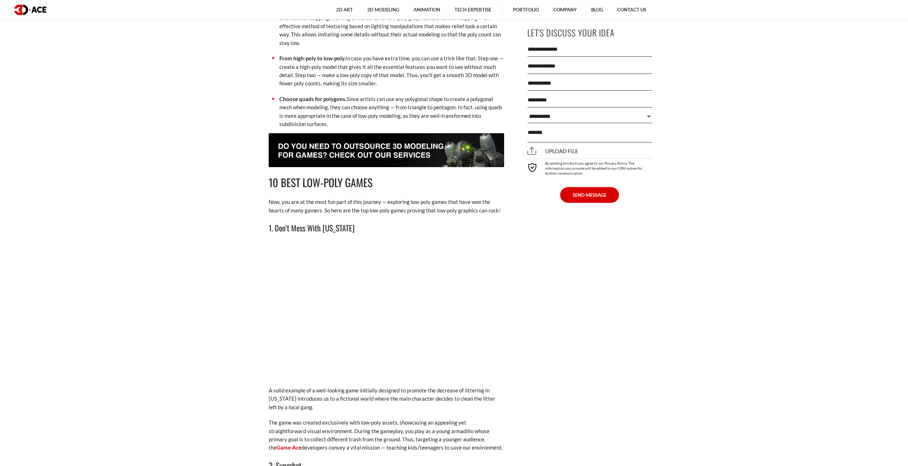
drag, startPoint x: 710, startPoint y: 151, endPoint x: 702, endPoint y: 52, distance: 99.2
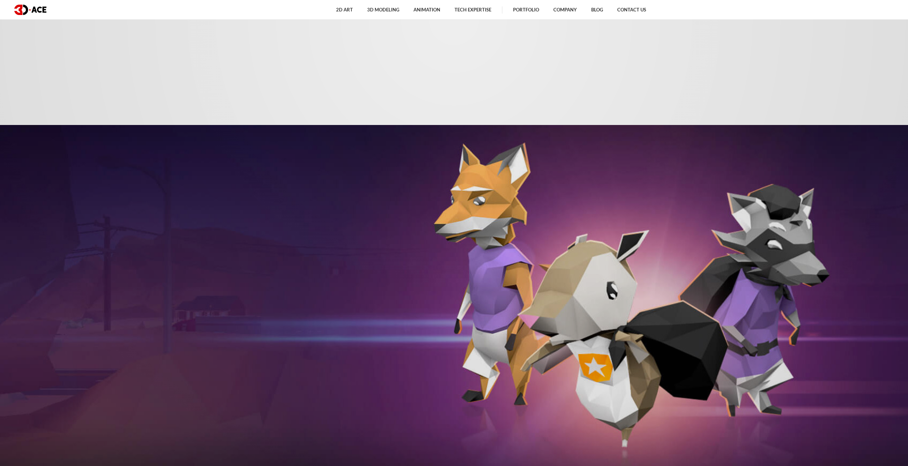
drag, startPoint x: 709, startPoint y: 145, endPoint x: 709, endPoint y: 36, distance: 108.5
